Goal: Task Accomplishment & Management: Manage account settings

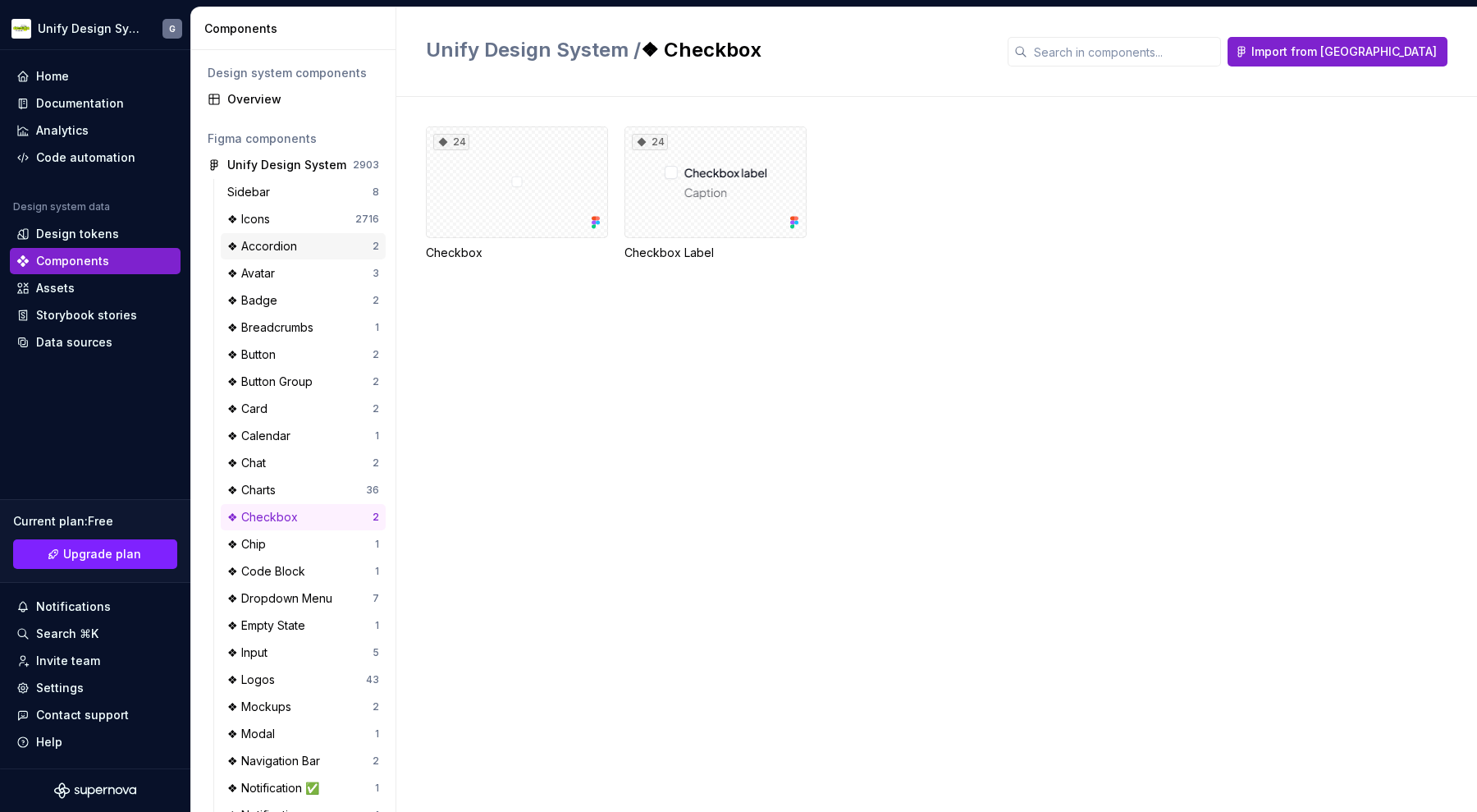
click at [277, 238] on div "❖ Accordion" at bounding box center [266, 245] width 76 height 16
click at [523, 183] on div "12" at bounding box center [517, 182] width 182 height 112
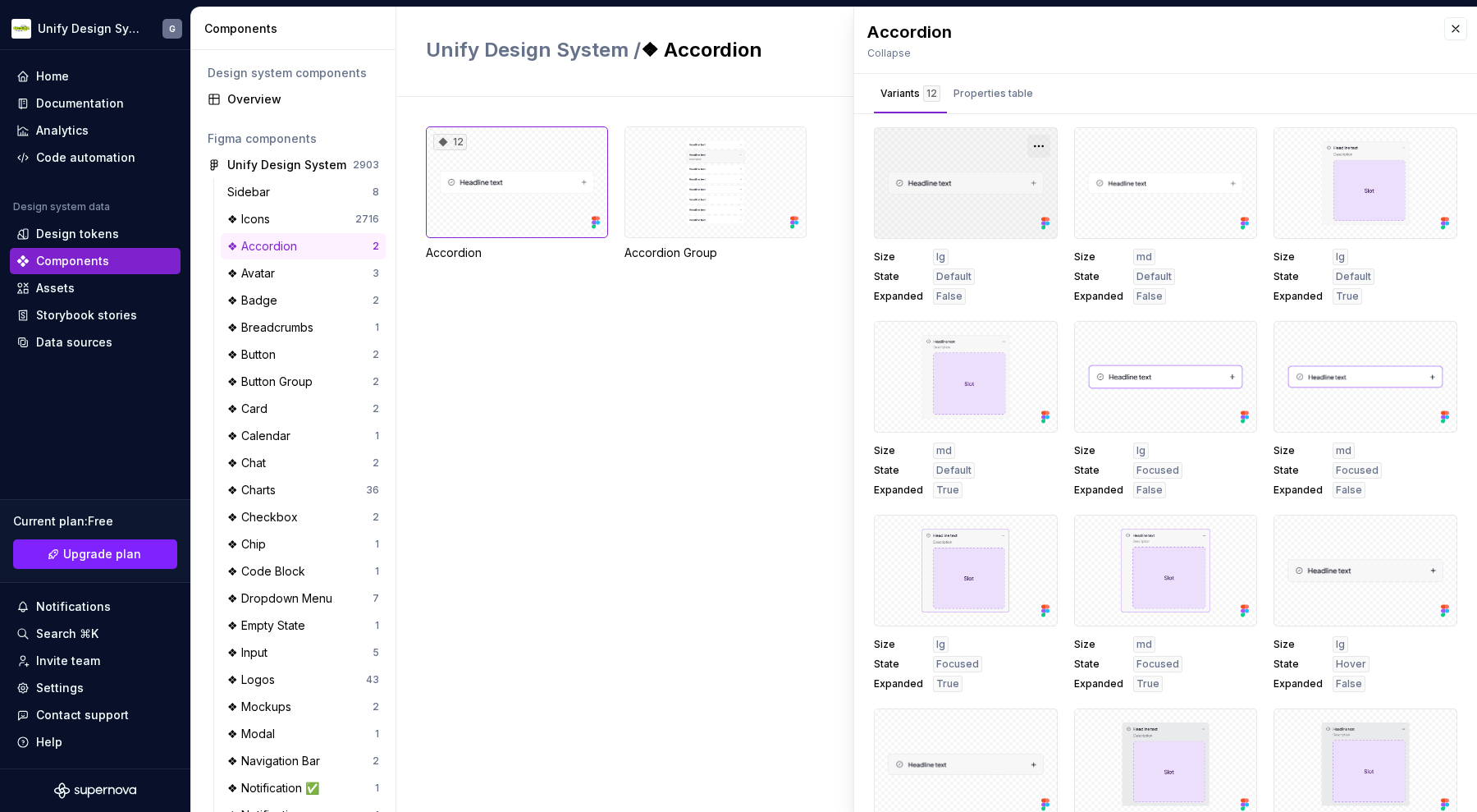
click at [1039, 143] on button "button" at bounding box center [1039, 145] width 23 height 23
click at [1081, 96] on div "Variants 12 Properties table" at bounding box center [1166, 93] width 623 height 40
click at [1008, 90] on div "Properties table" at bounding box center [993, 93] width 80 height 16
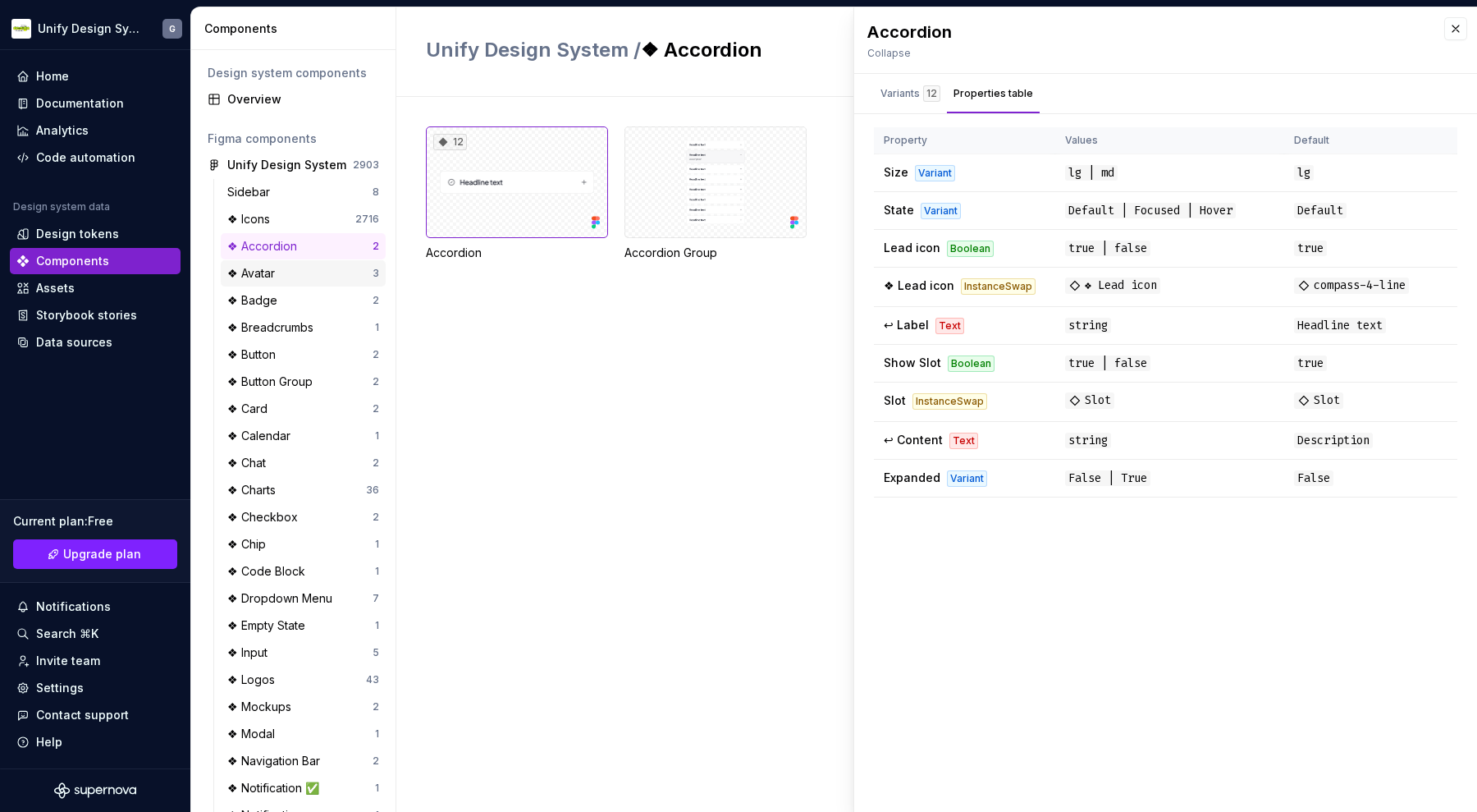
click at [339, 278] on div "❖ Avatar" at bounding box center [300, 272] width 146 height 16
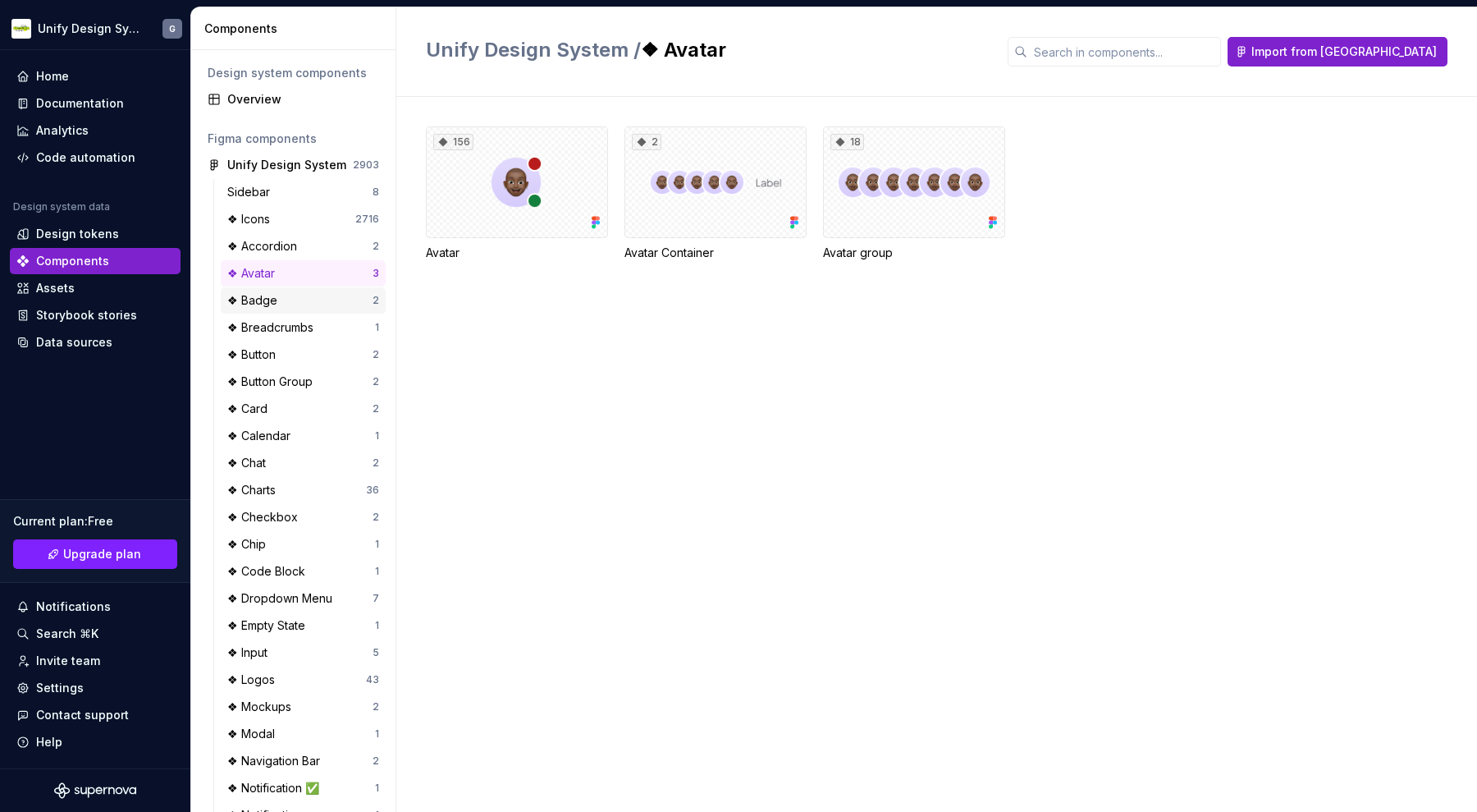
click at [335, 305] on div "❖ Badge" at bounding box center [300, 299] width 146 height 16
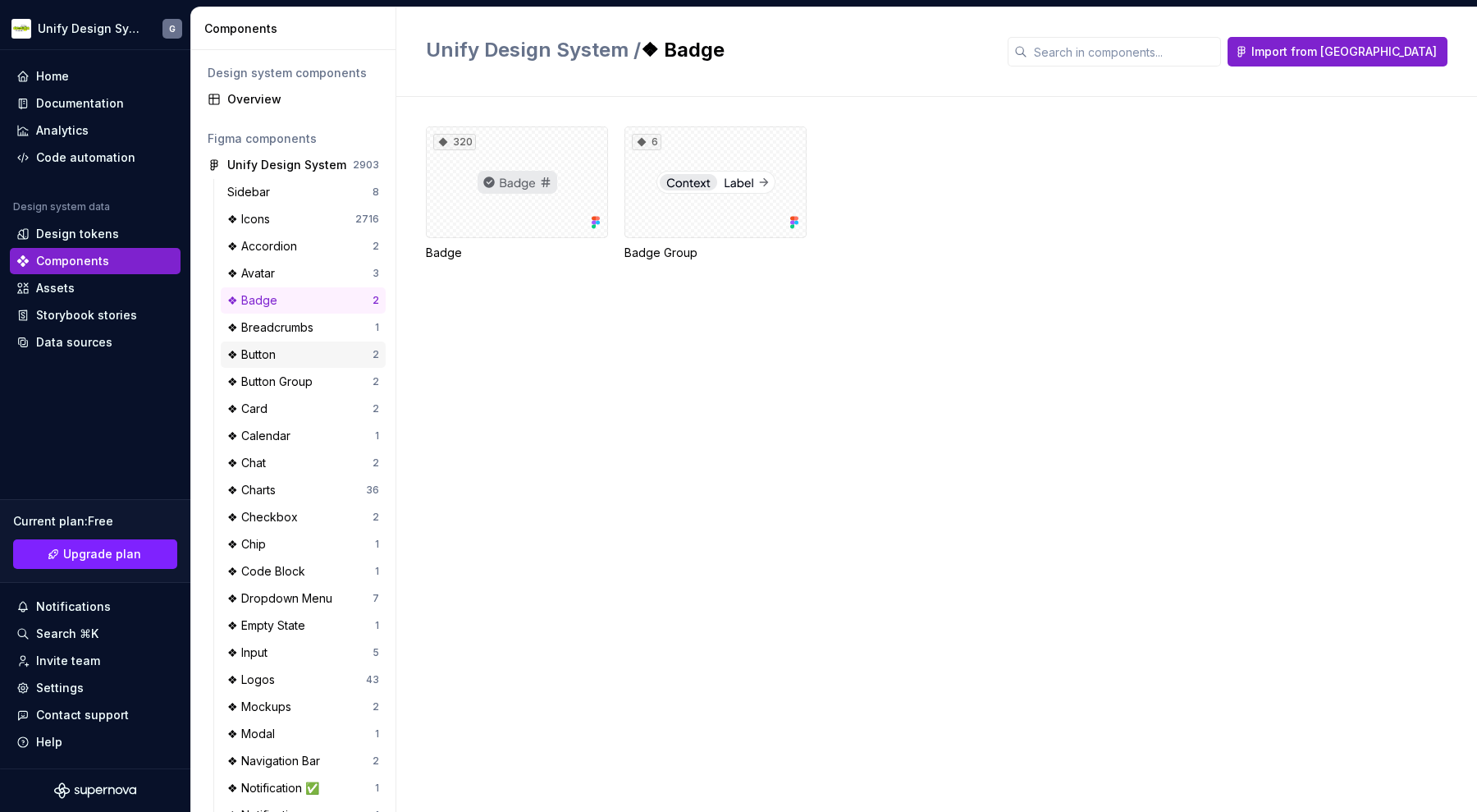
click at [310, 357] on div "❖ Button" at bounding box center [300, 354] width 146 height 16
click at [547, 178] on div "512" at bounding box center [517, 182] width 182 height 112
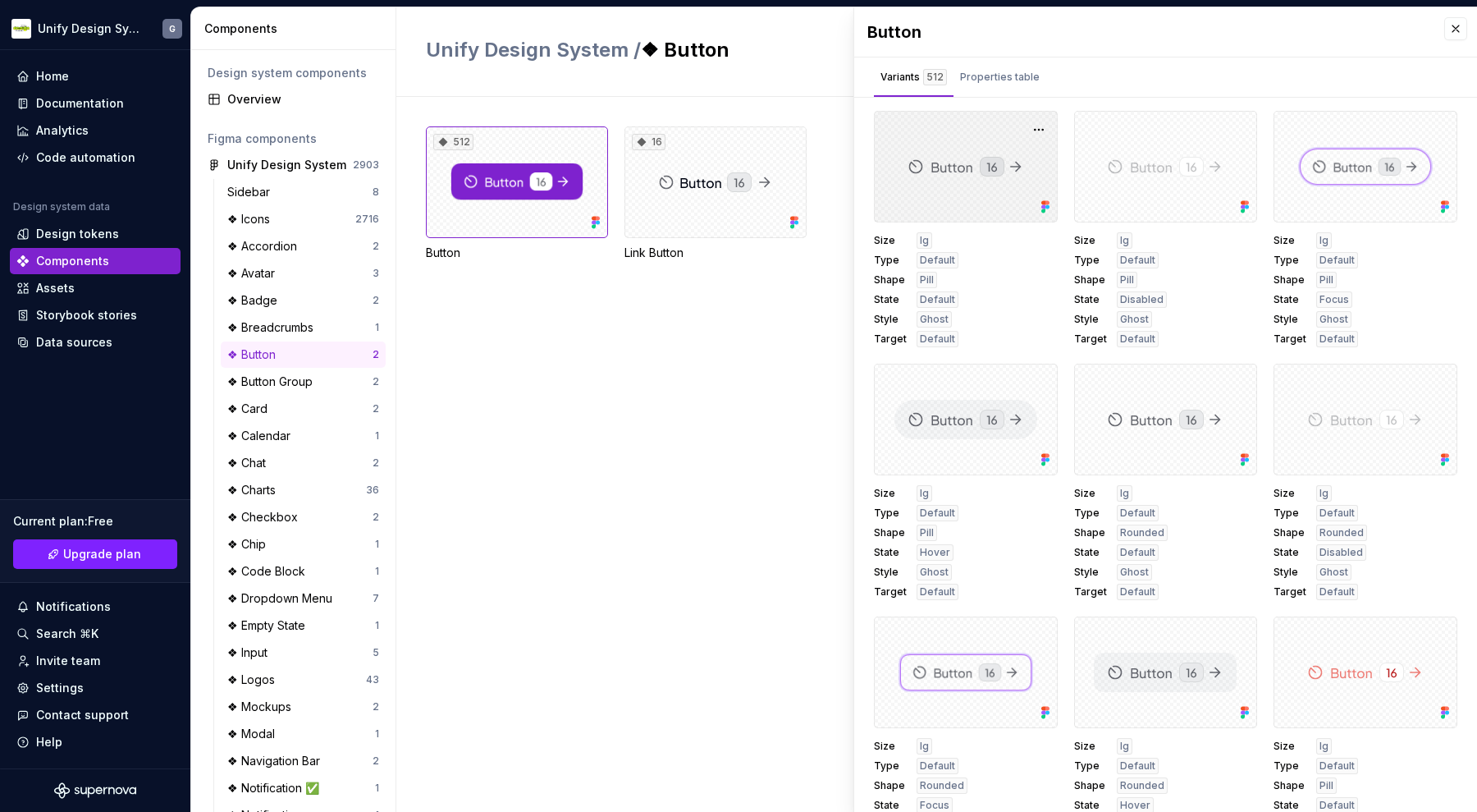
click at [1007, 154] on div at bounding box center [965, 167] width 184 height 112
click at [1035, 132] on button "button" at bounding box center [1039, 129] width 23 height 23
click at [1002, 283] on div "Size lg Type Default Shape Pill State Default Style Ghost Target Default" at bounding box center [965, 290] width 184 height 115
click at [894, 208] on div at bounding box center [965, 167] width 184 height 112
click at [1009, 69] on div "Properties table" at bounding box center [1000, 76] width 80 height 16
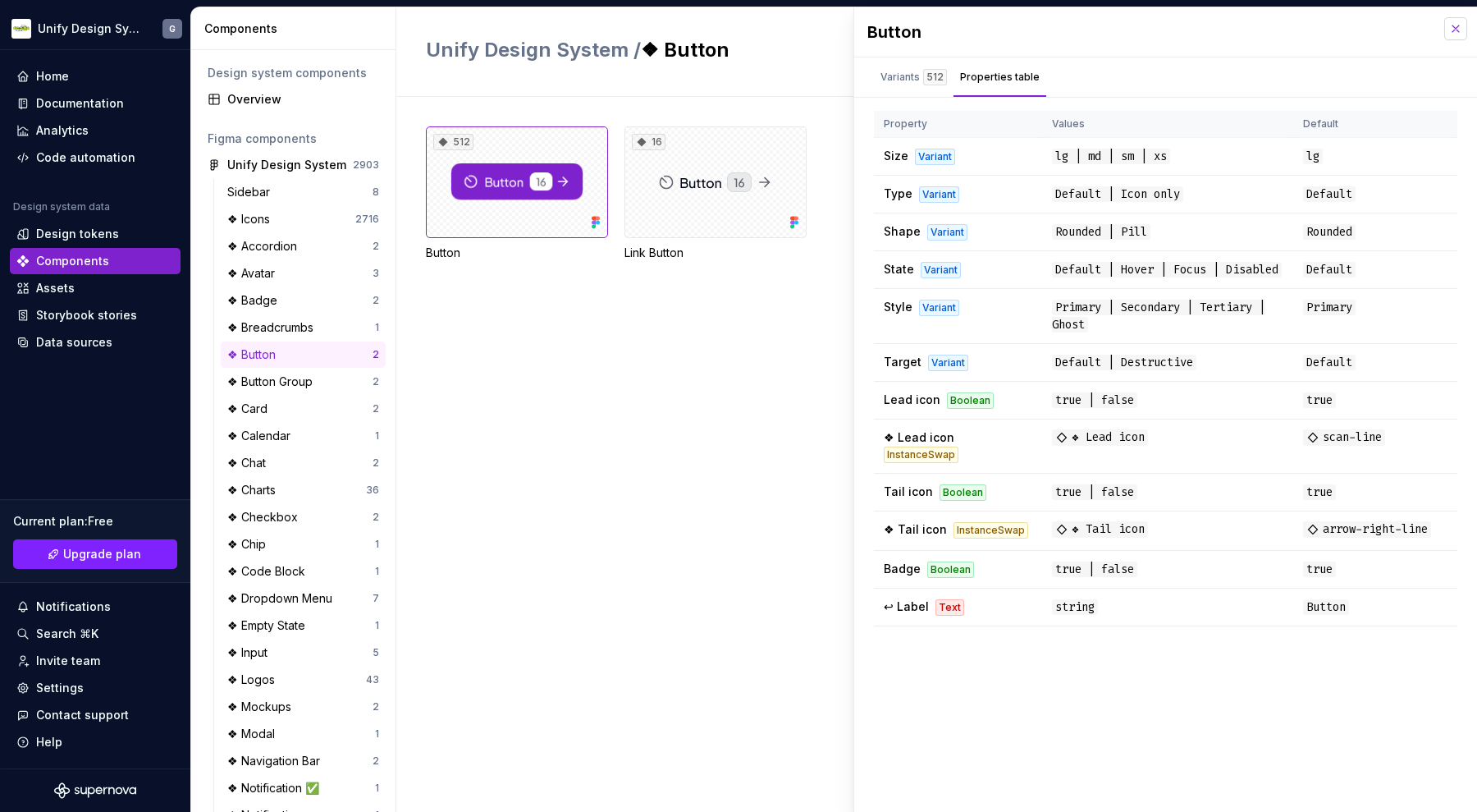
click at [1450, 33] on button "button" at bounding box center [1456, 28] width 23 height 23
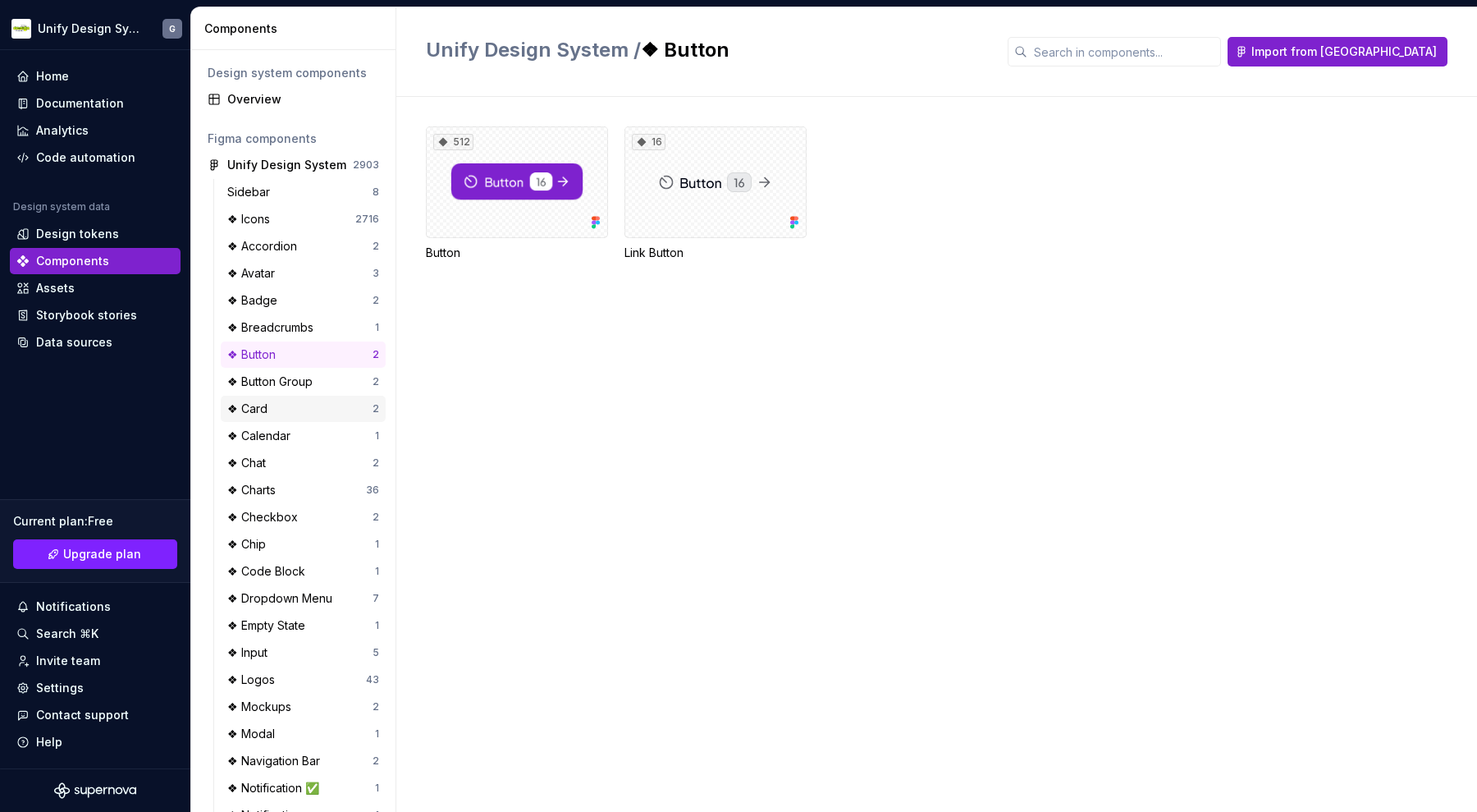
click at [261, 408] on div "❖ Card" at bounding box center [250, 408] width 47 height 16
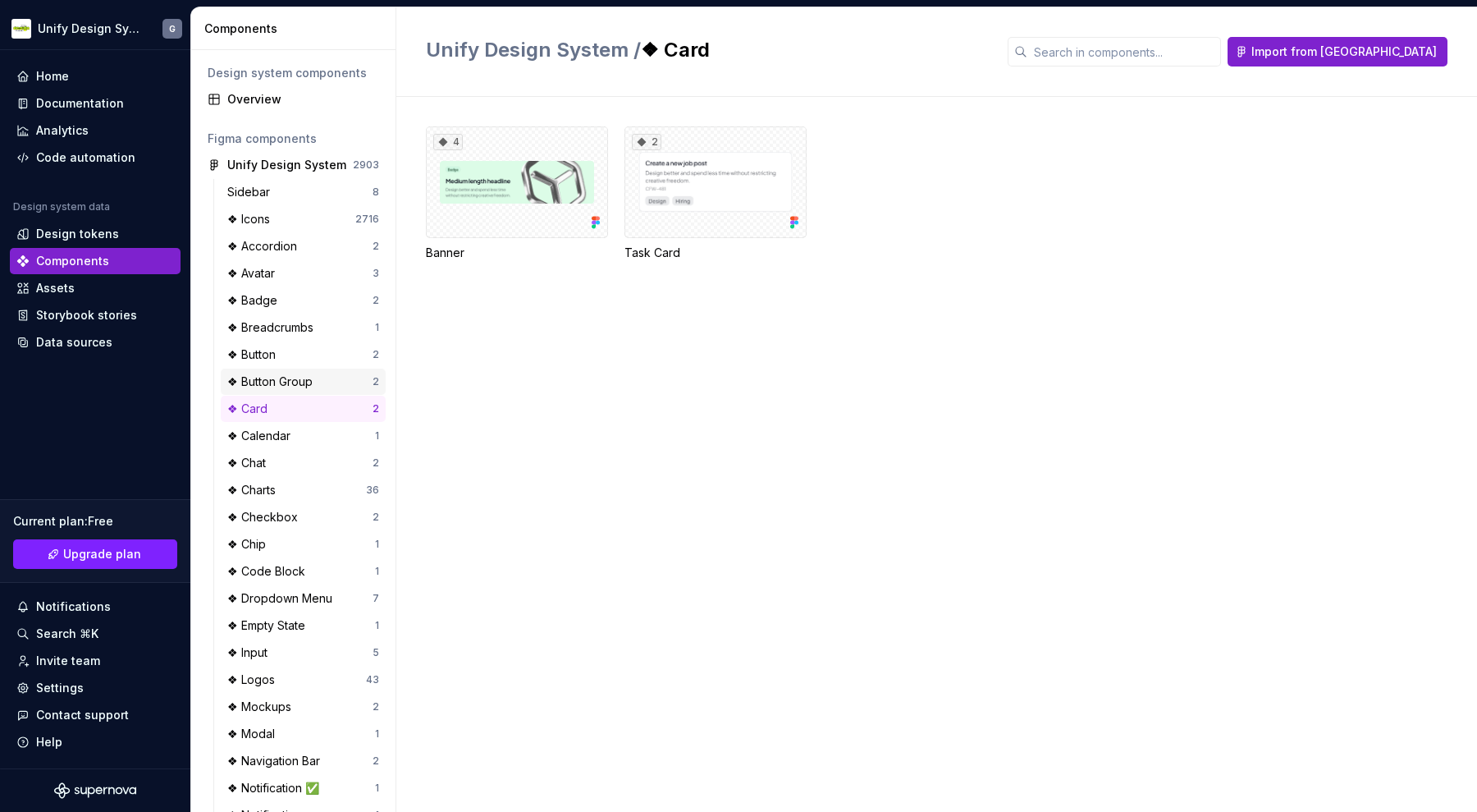
click at [288, 376] on div "❖ Button Group" at bounding box center [273, 381] width 92 height 16
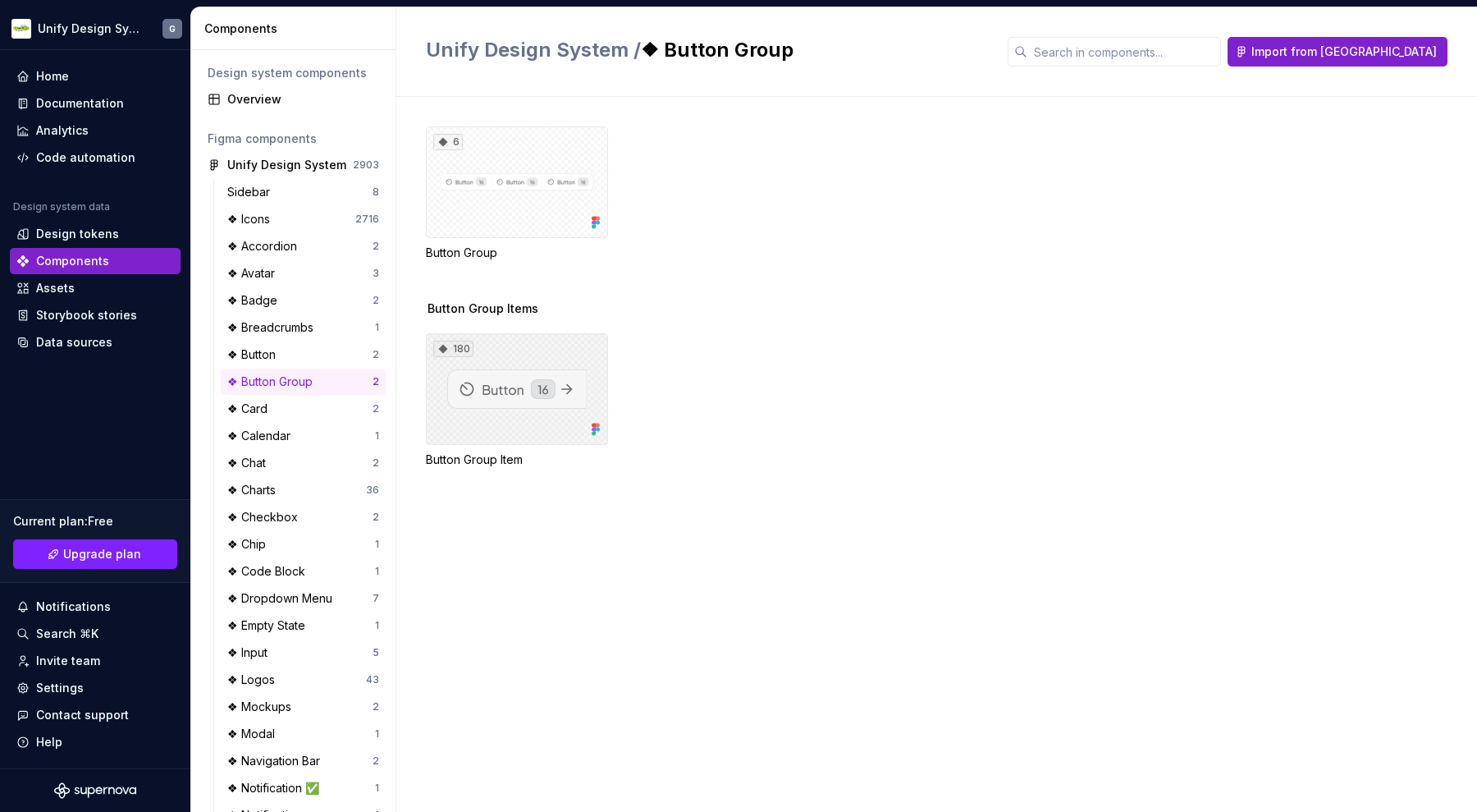
click at [496, 369] on div "180" at bounding box center [517, 389] width 182 height 112
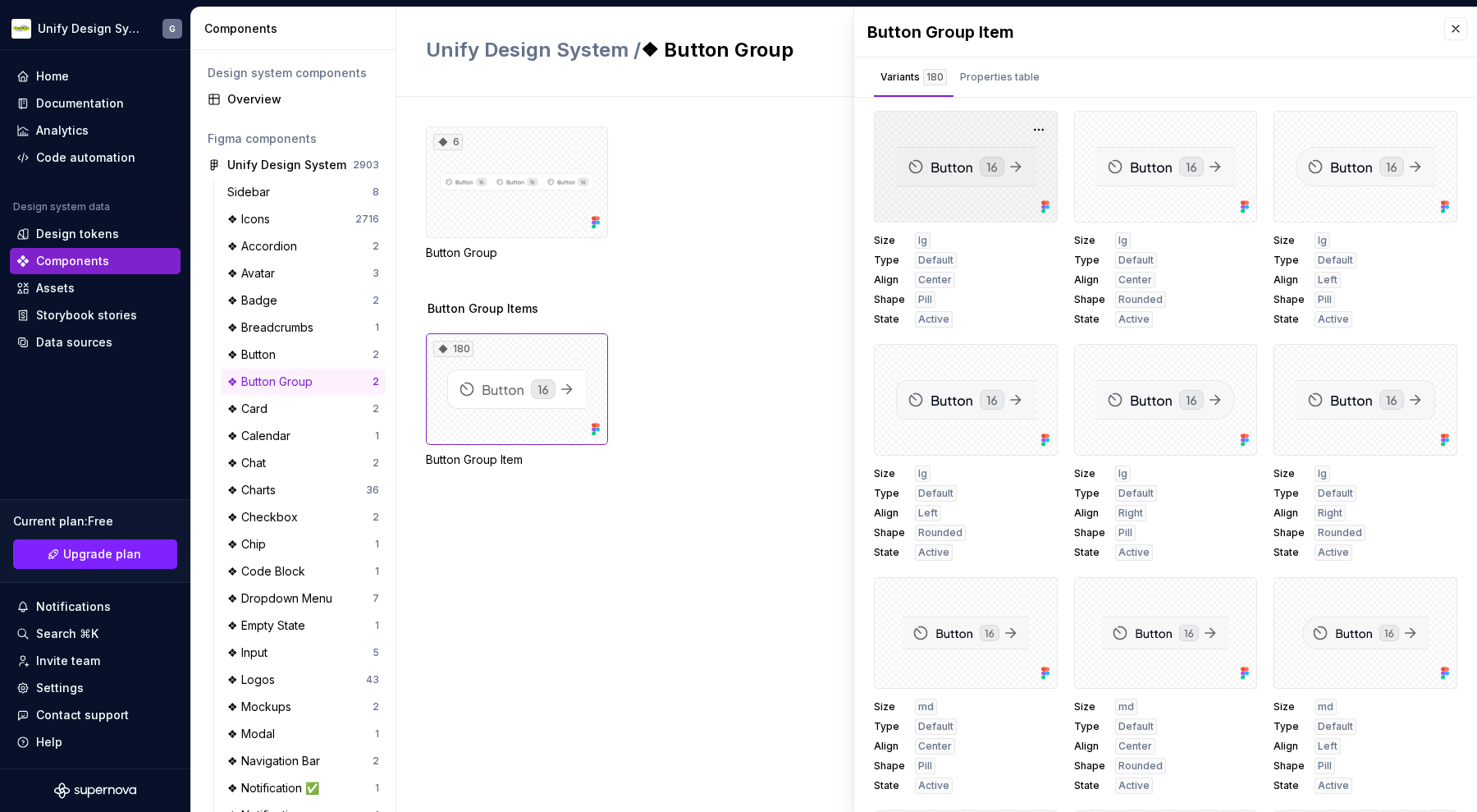
click at [969, 166] on div at bounding box center [965, 167] width 184 height 112
click at [1045, 209] on icon at bounding box center [1043, 211] width 4 height 4
click at [1038, 132] on button "button" at bounding box center [1039, 129] width 23 height 23
click at [985, 310] on div "Size lg Type Default Align Center Shape Pill State Active" at bounding box center [965, 280] width 184 height 96
click at [995, 75] on div "Properties table" at bounding box center [1000, 76] width 80 height 16
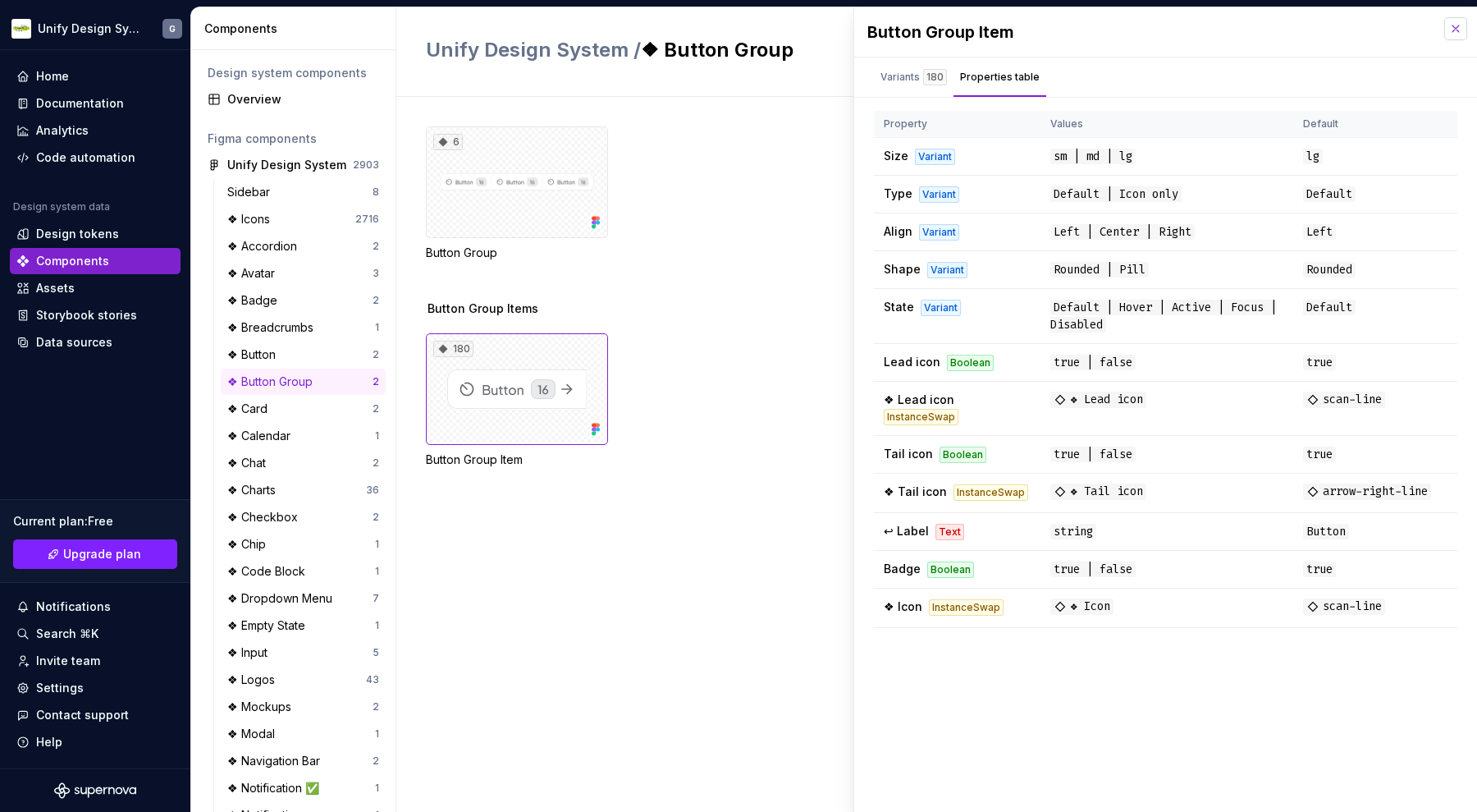
click at [1449, 30] on button "button" at bounding box center [1456, 28] width 23 height 23
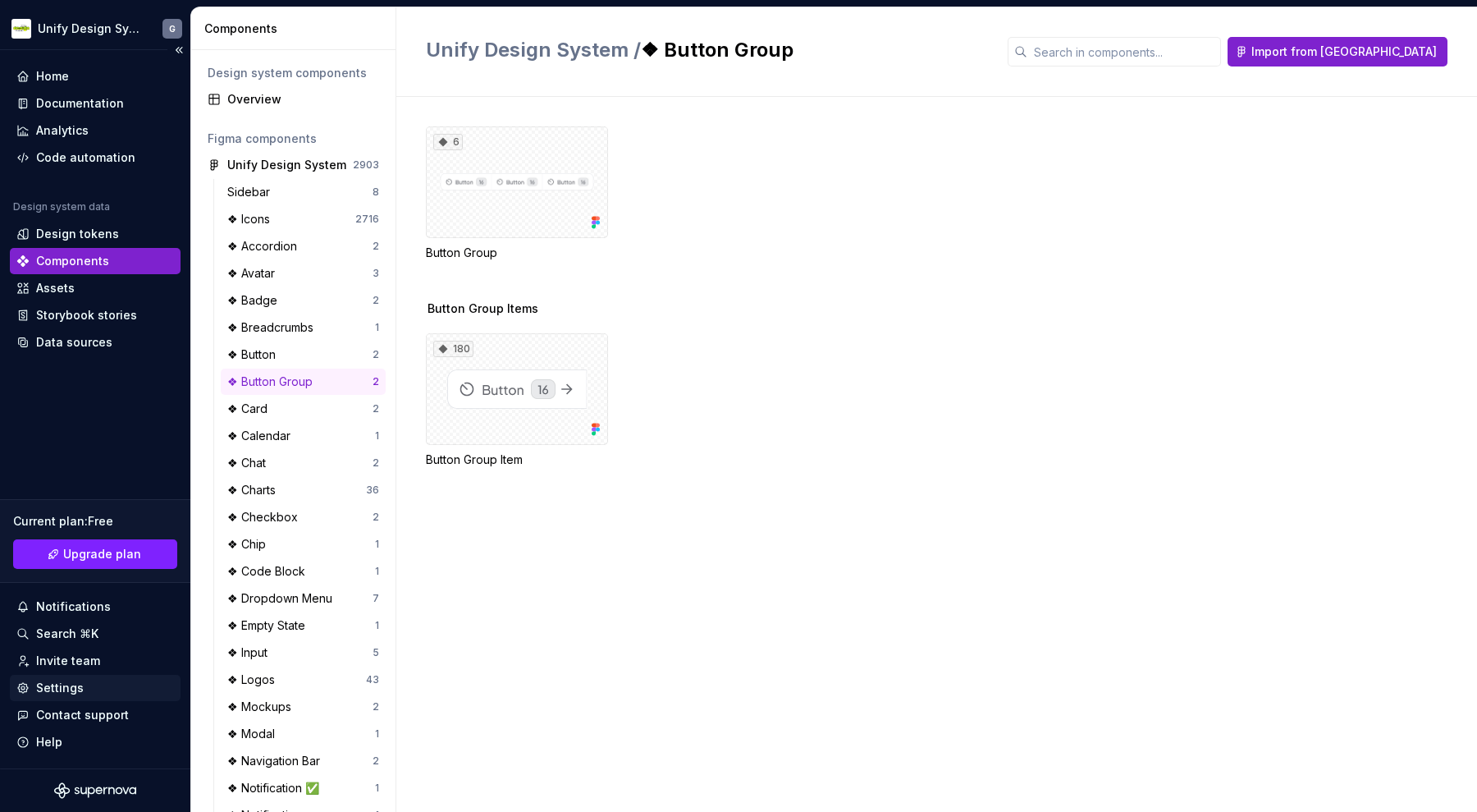
click at [75, 682] on div "Settings" at bounding box center [60, 687] width 47 height 16
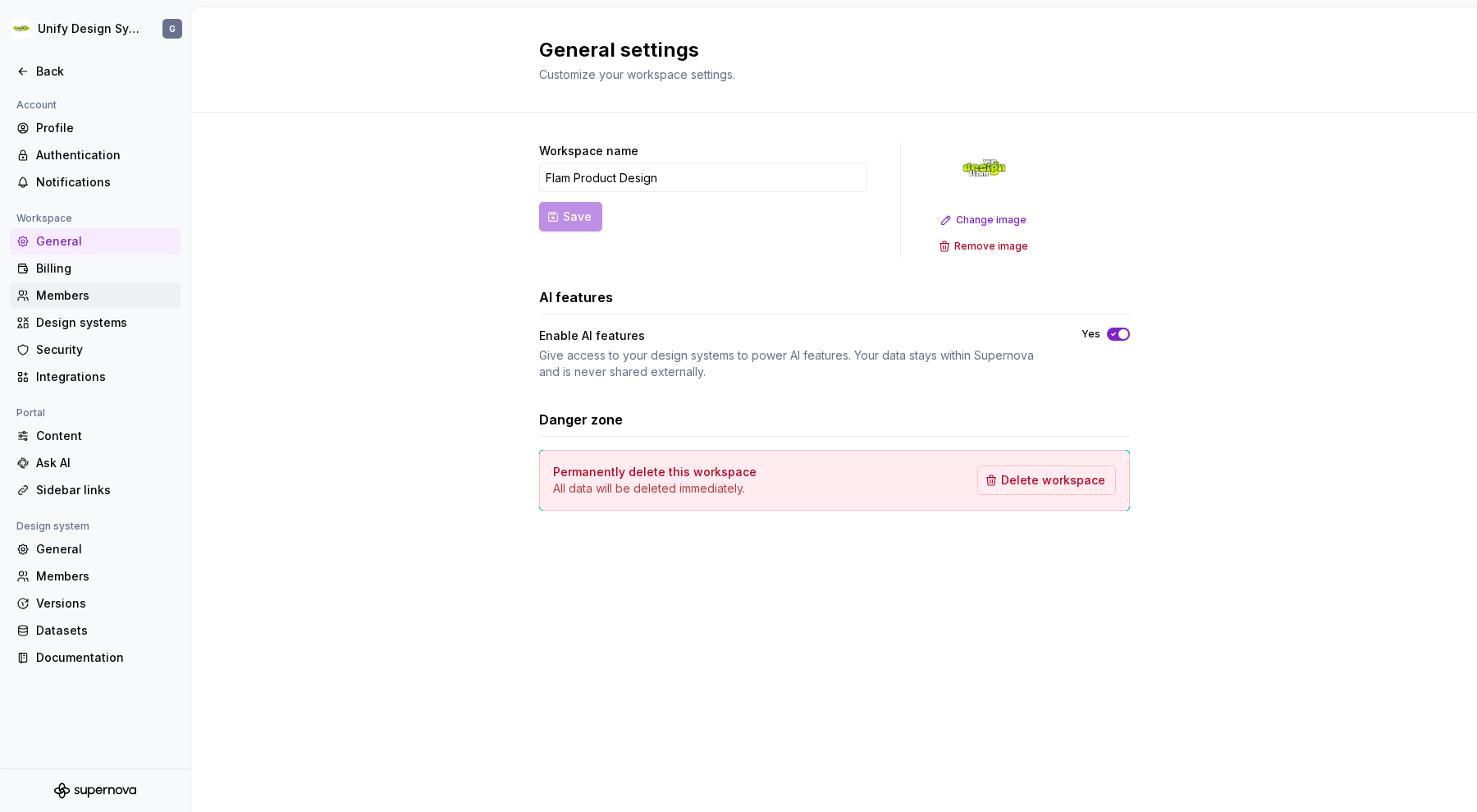
click at [107, 286] on div "Members" at bounding box center [96, 295] width 171 height 26
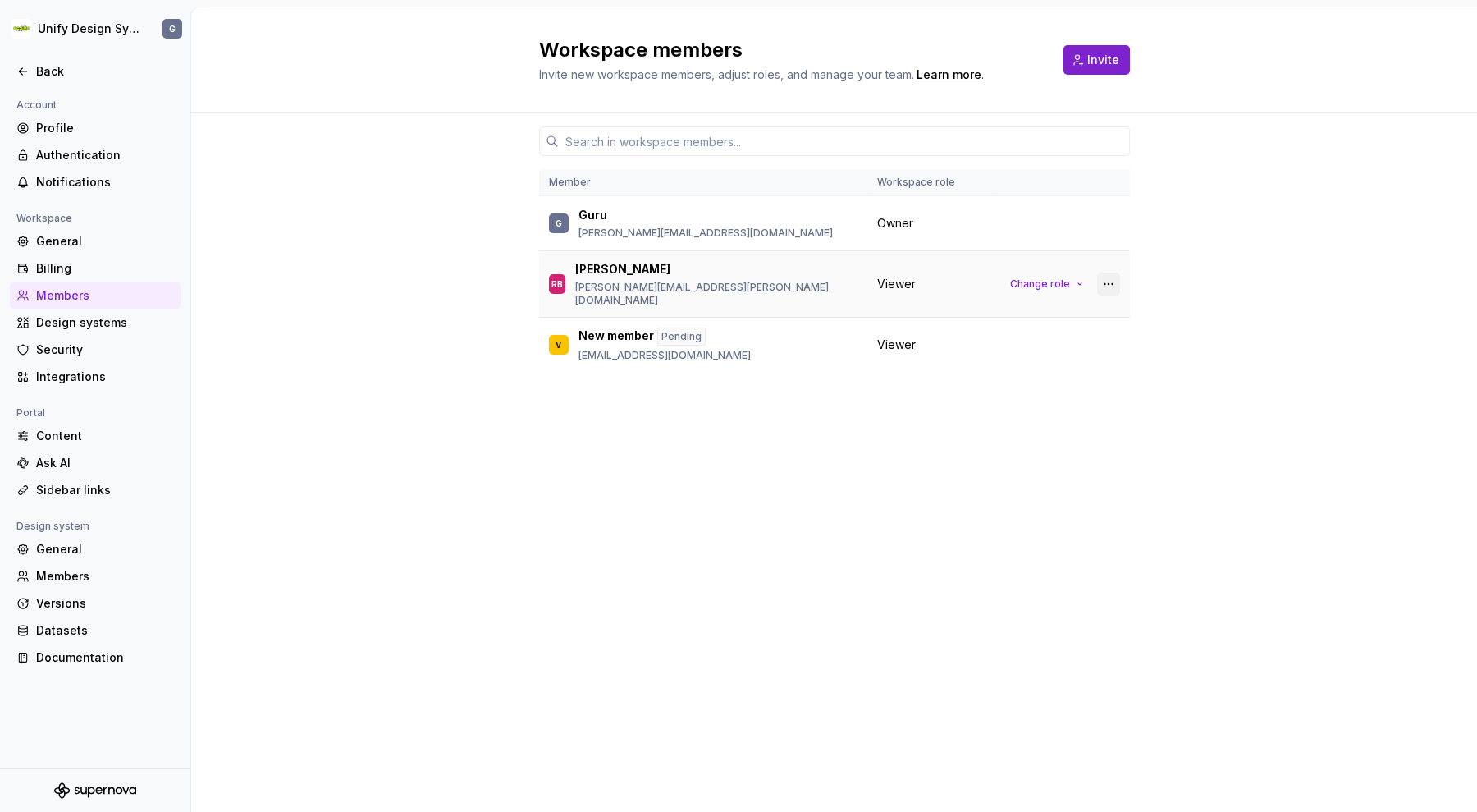
click at [1110, 279] on button "button" at bounding box center [1108, 283] width 23 height 23
click at [1059, 342] on div "Remove from workspace" at bounding box center [1008, 343] width 142 height 16
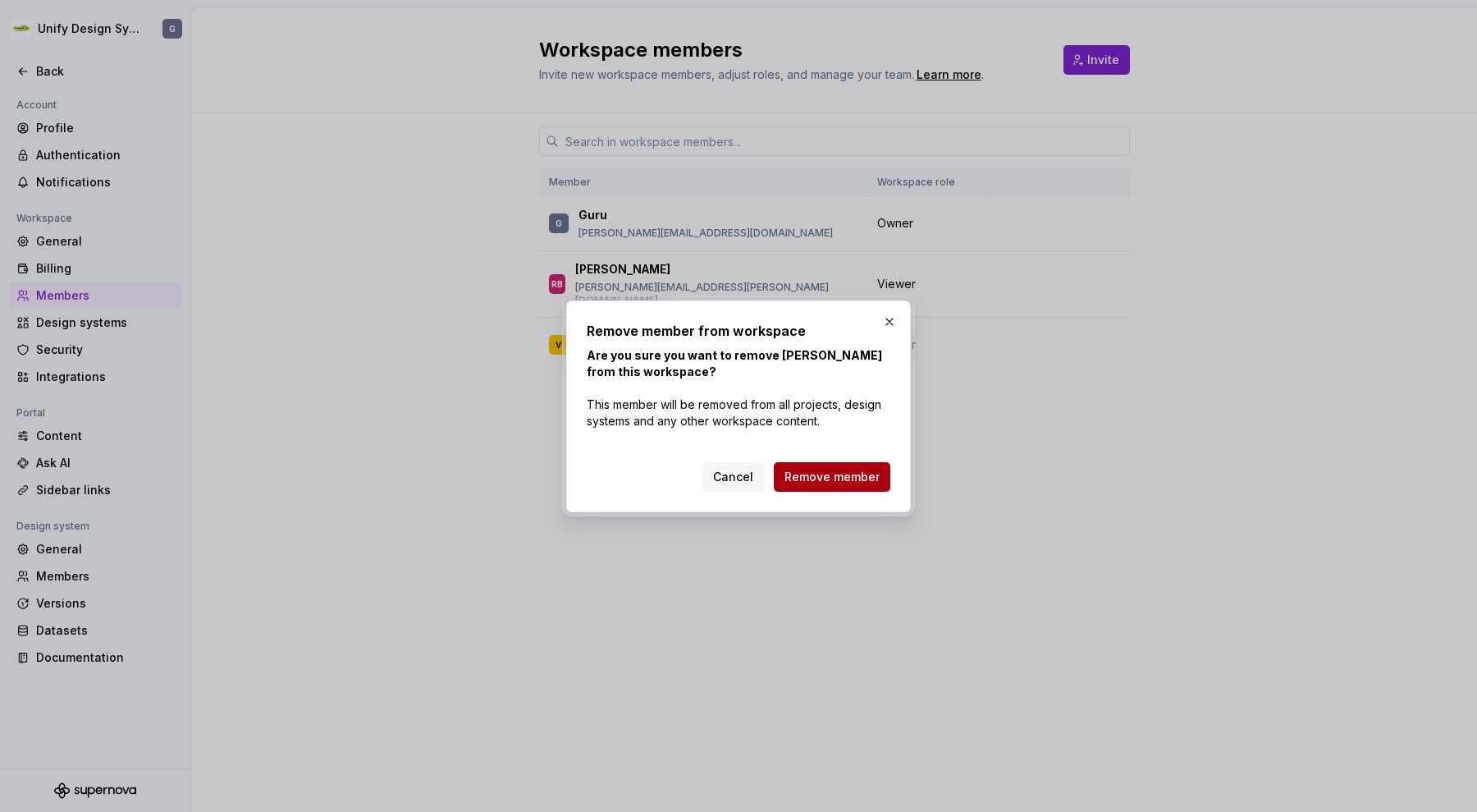
click at [821, 476] on span "Remove member" at bounding box center [832, 476] width 96 height 16
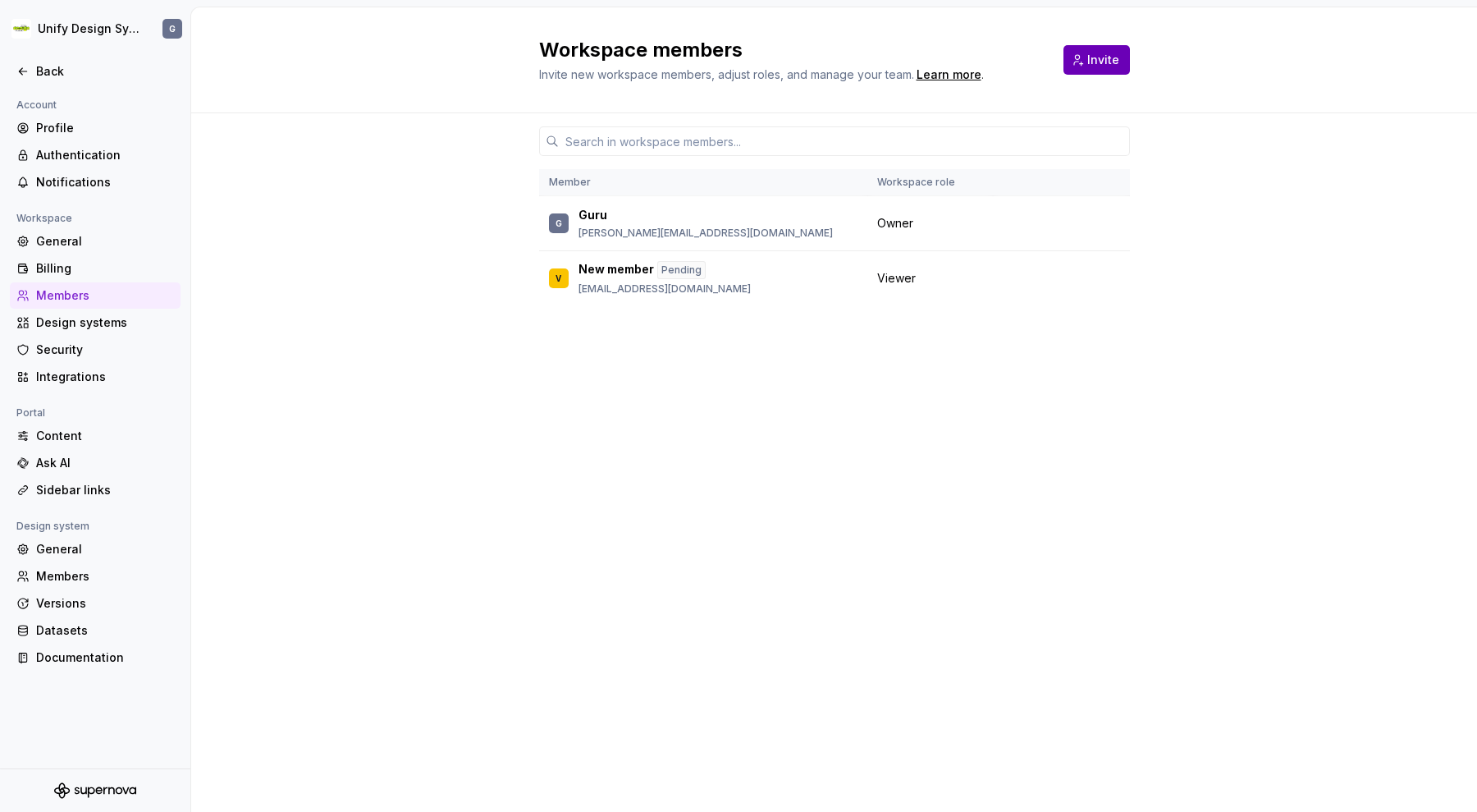
click at [1095, 63] on span "Invite" at bounding box center [1103, 59] width 32 height 16
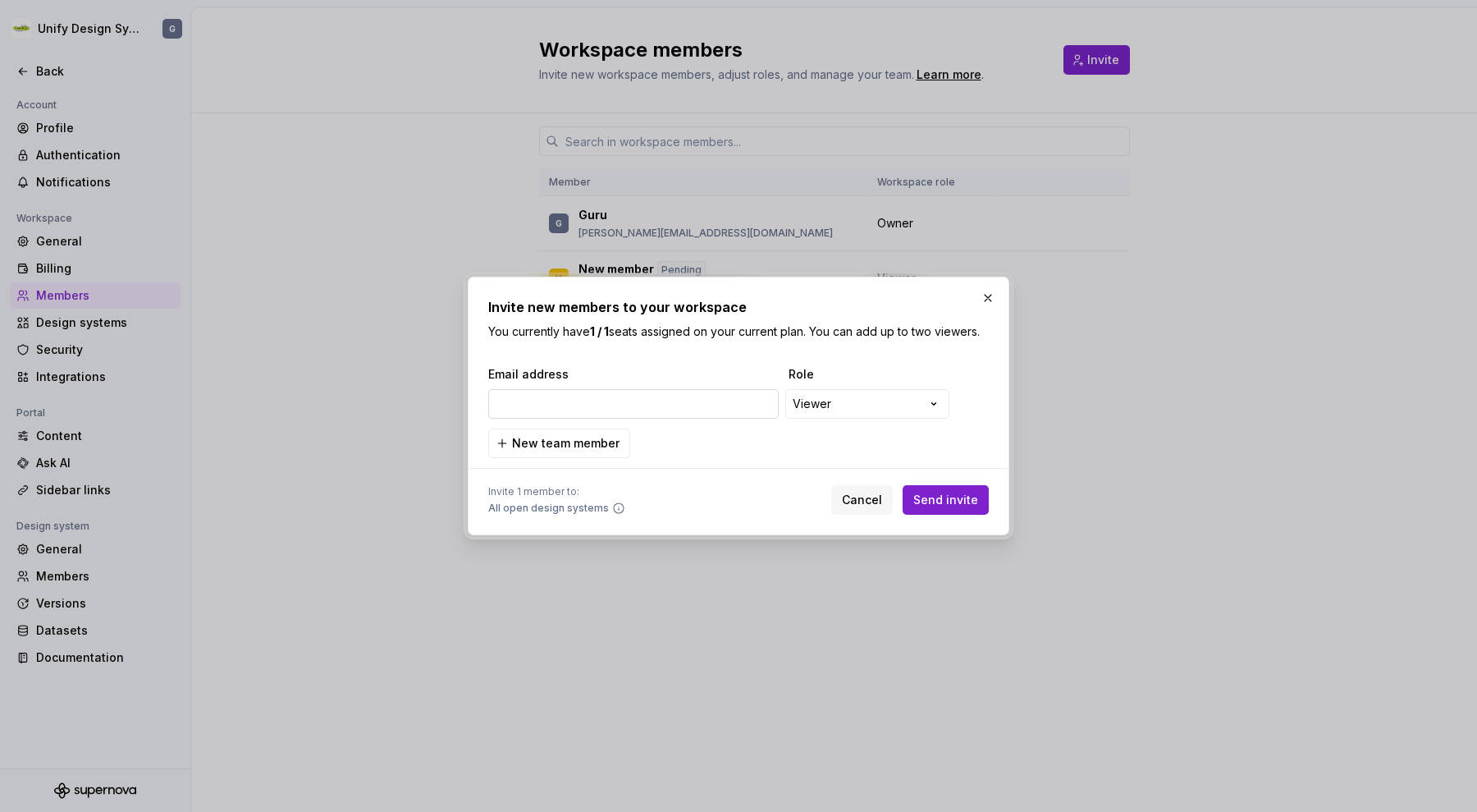
type input "[PERSON_NAME][EMAIL_ADDRESS][PERSON_NAME][DOMAIN_NAME]"
click at [954, 497] on span "Send invite" at bounding box center [946, 499] width 65 height 16
